Goal: Transaction & Acquisition: Purchase product/service

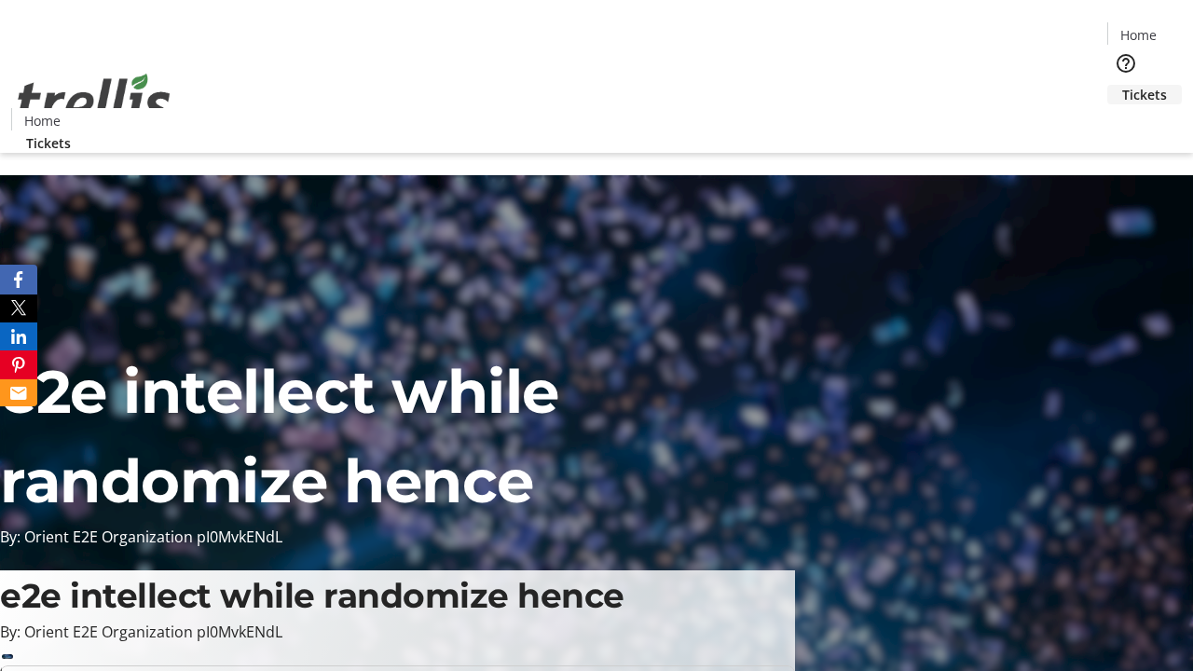
click at [1122, 85] on span "Tickets" at bounding box center [1144, 95] width 45 height 20
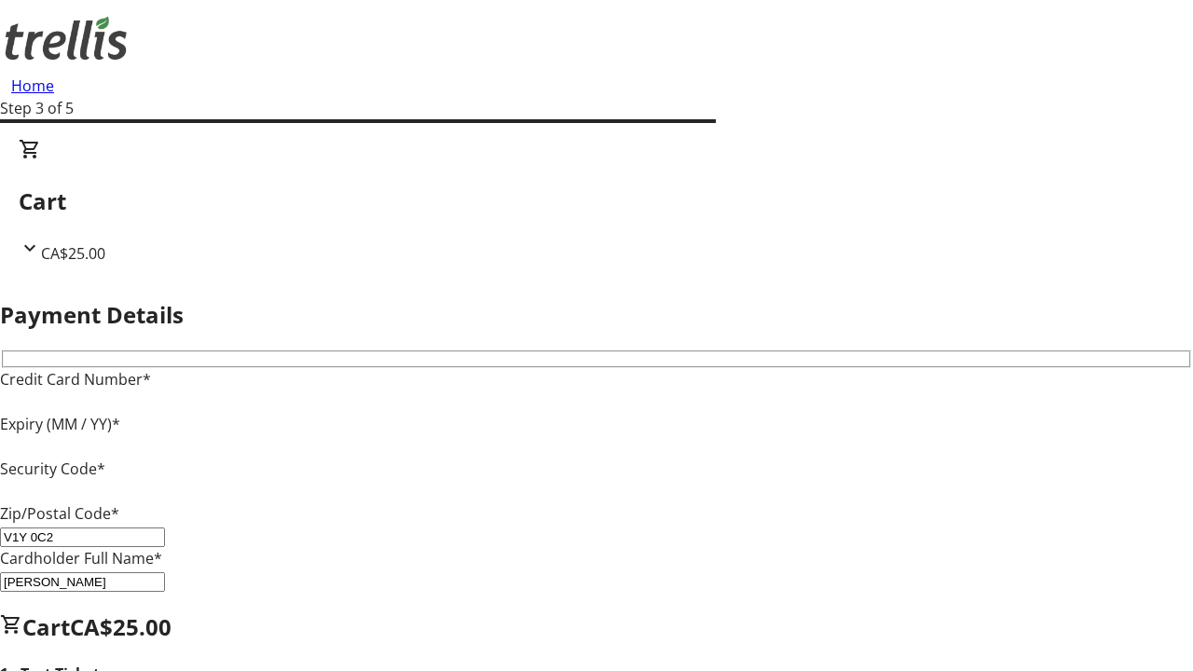
type input "V1Y 0C2"
